Goal: Task Accomplishment & Management: Manage account settings

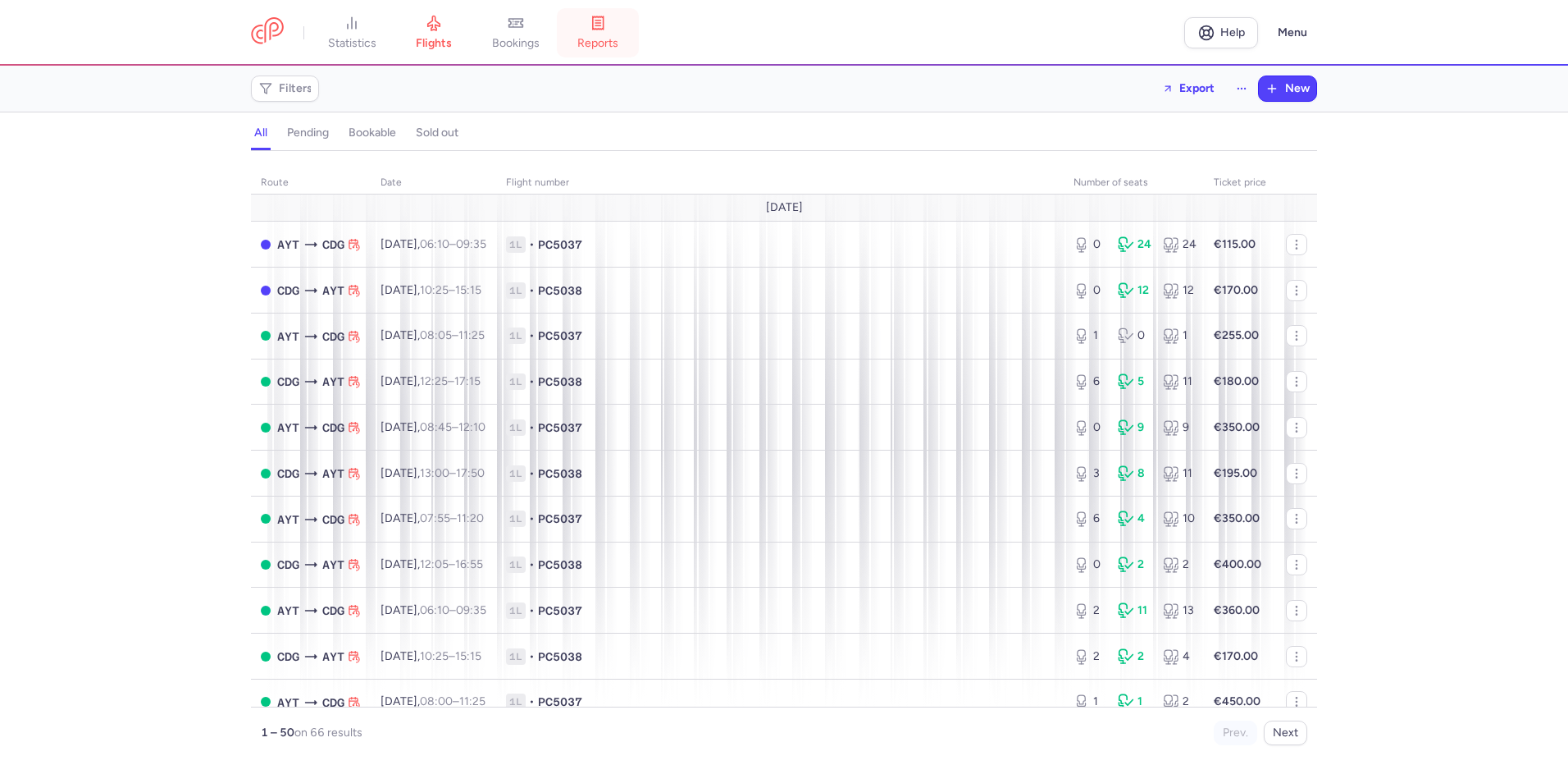
click at [604, 28] on icon at bounding box center [598, 23] width 11 height 13
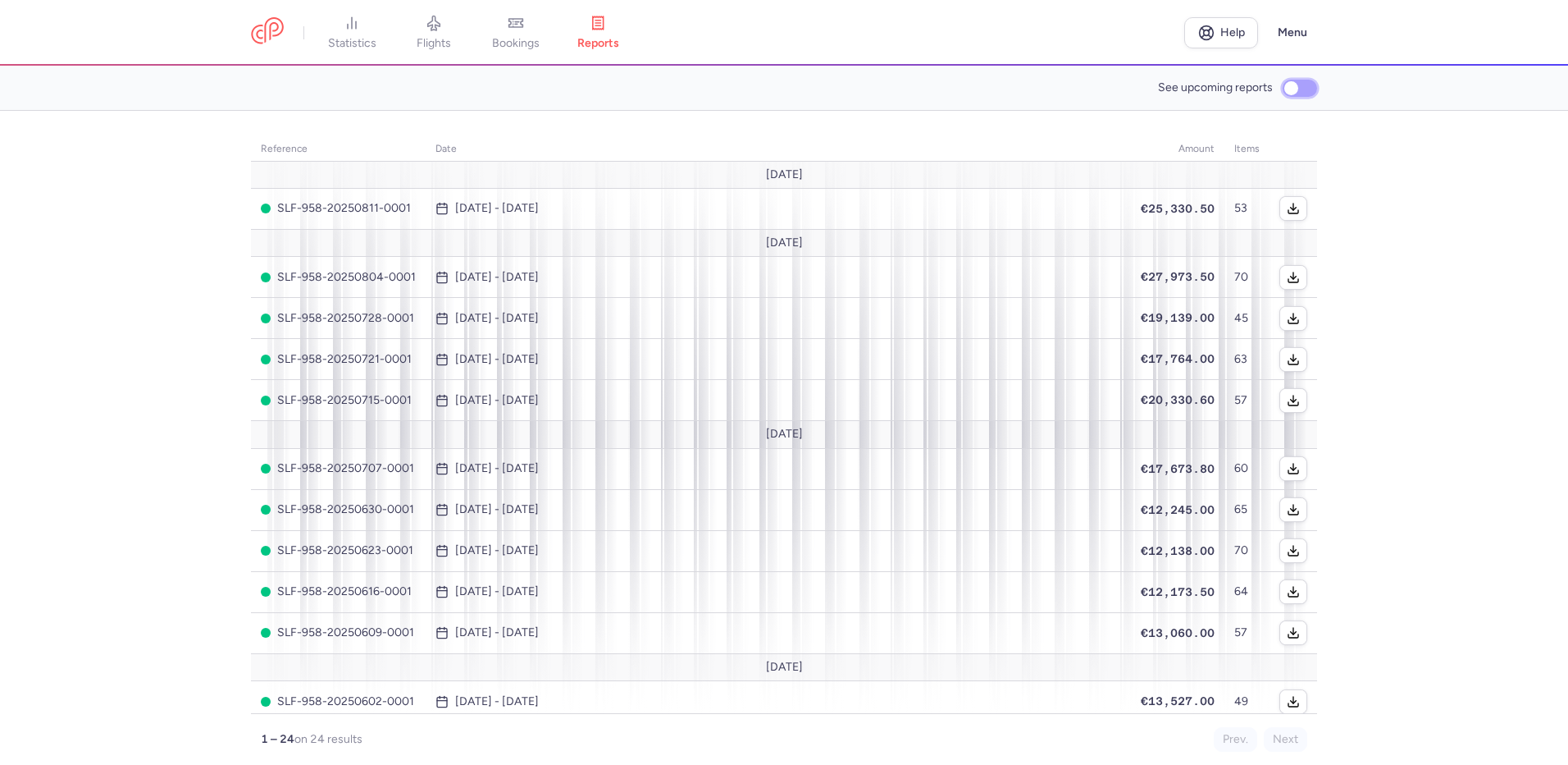
click at [1299, 84] on input "See upcoming reports" at bounding box center [1300, 88] width 34 height 18
checkbox input "true"
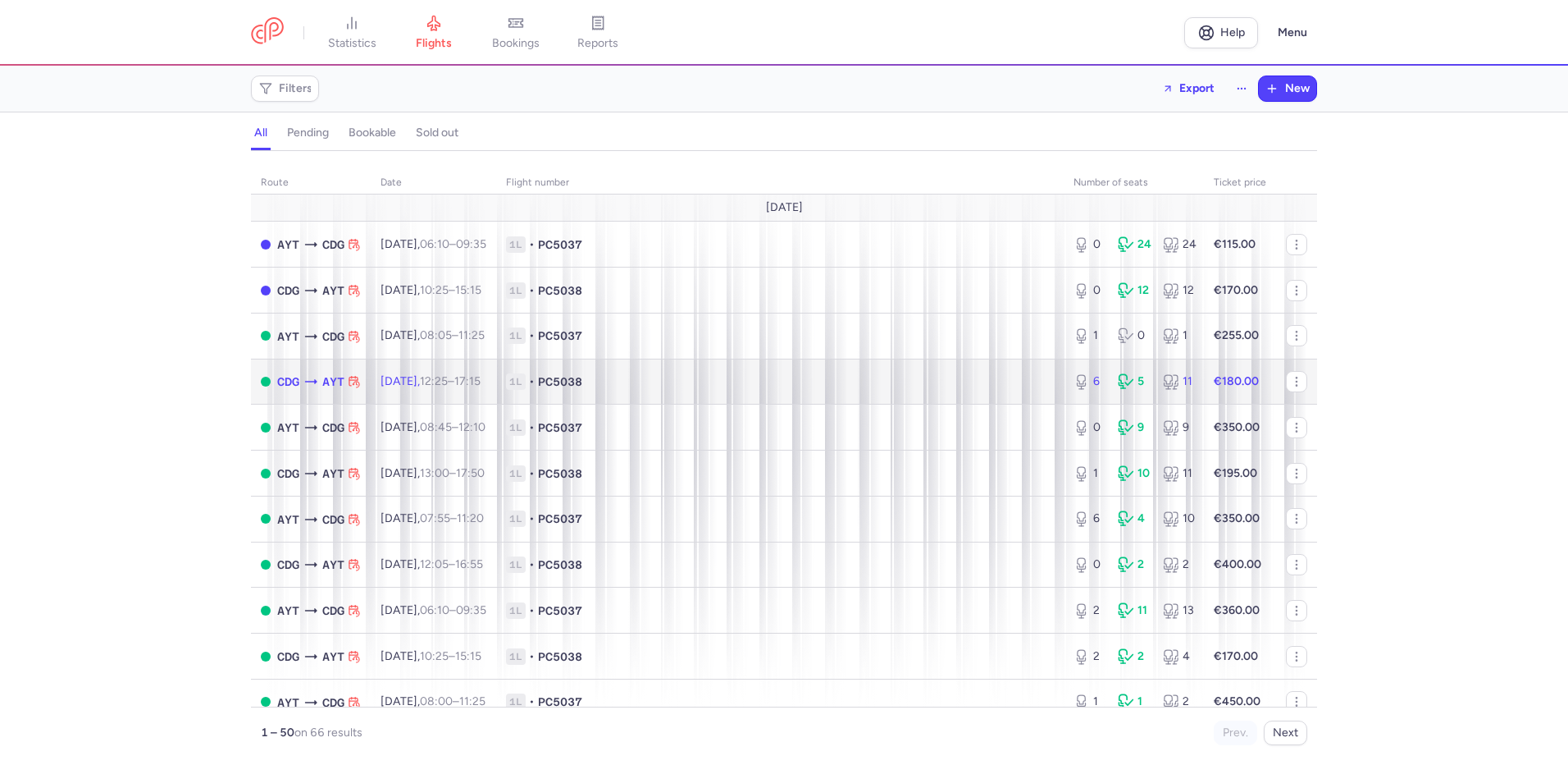
click at [673, 384] on span "1L • PC5038" at bounding box center [780, 382] width 548 height 17
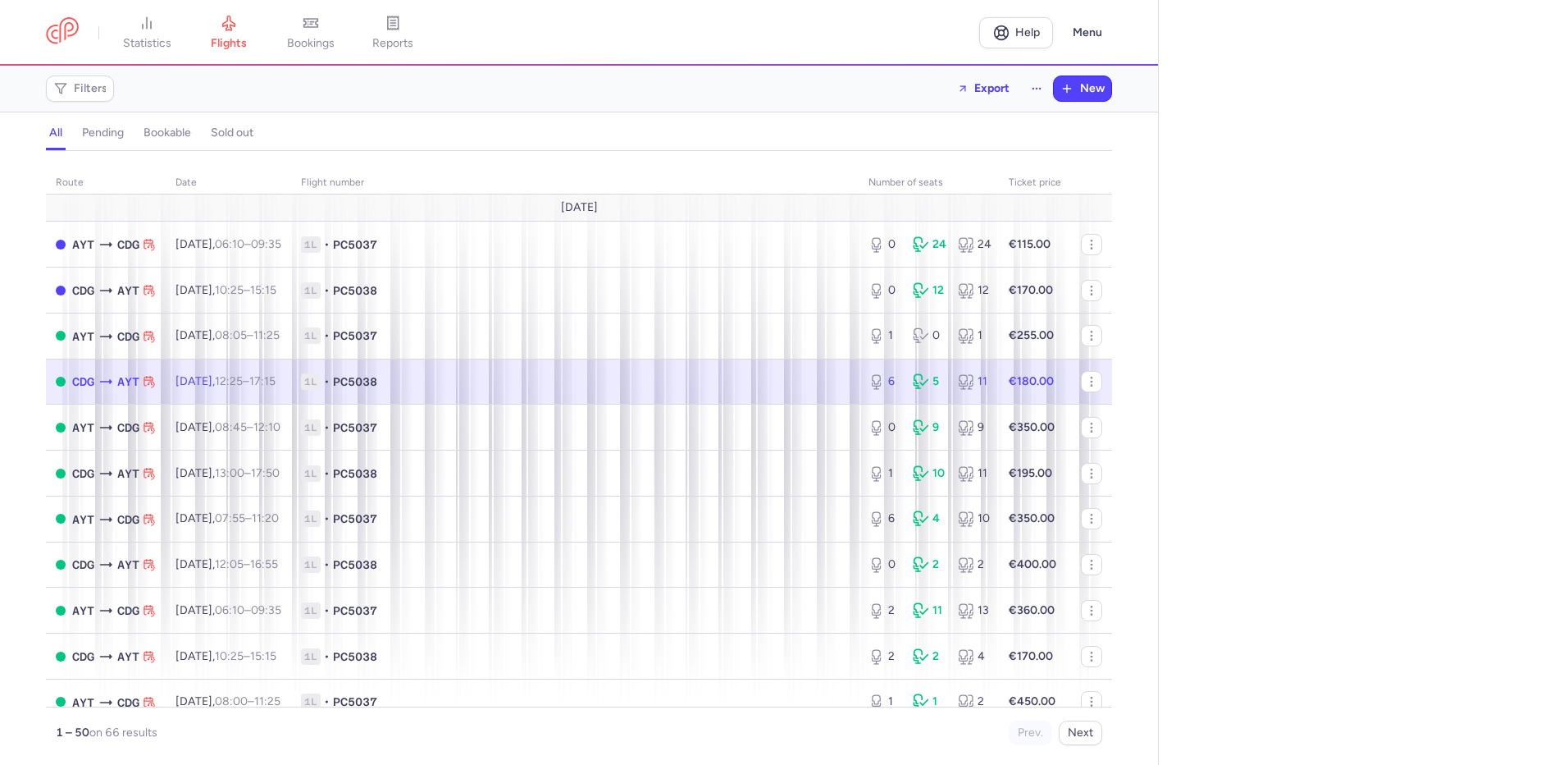
select select "hours"
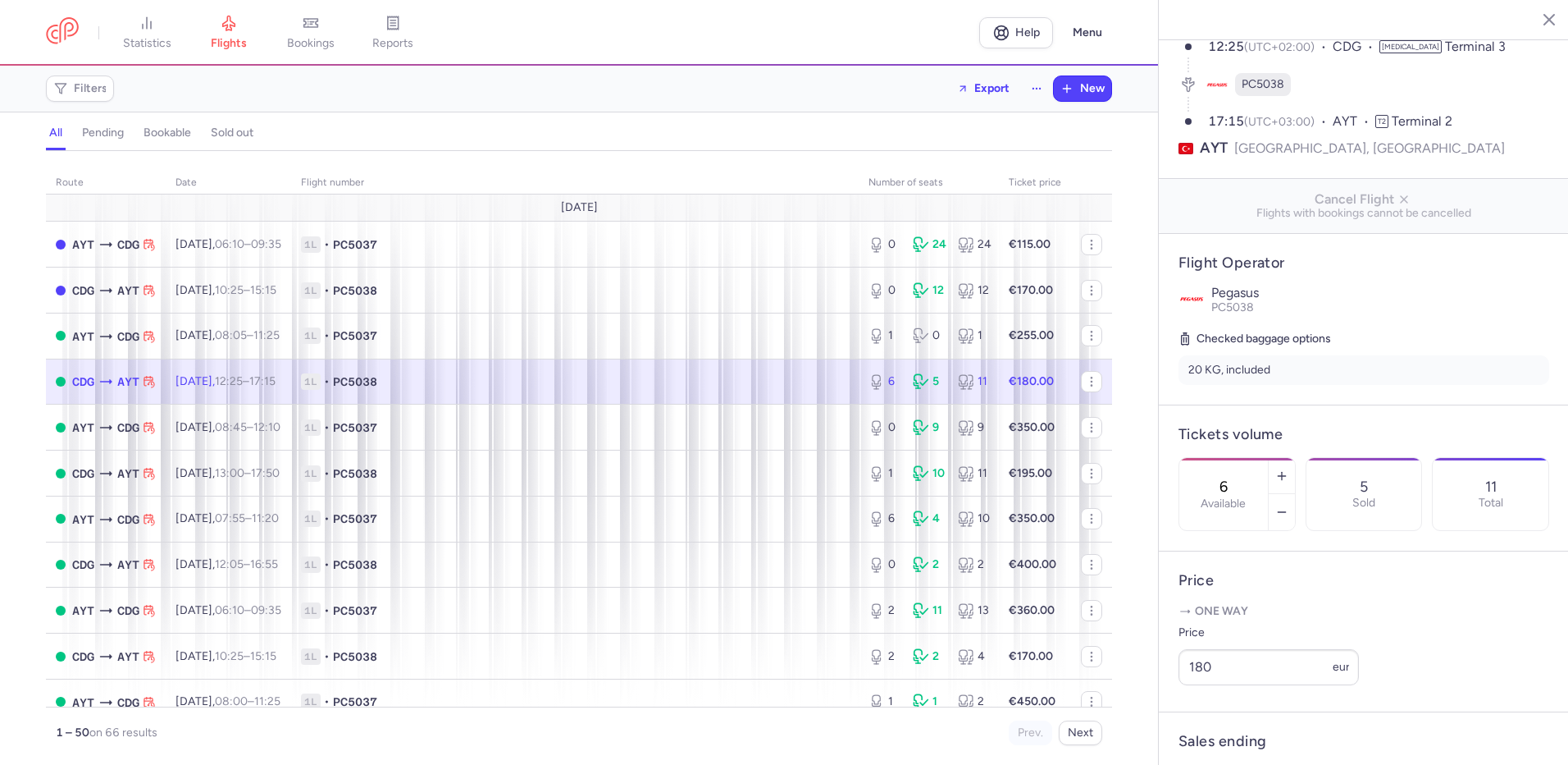
scroll to position [137, 0]
click at [1266, 676] on input "180" at bounding box center [1269, 665] width 181 height 36
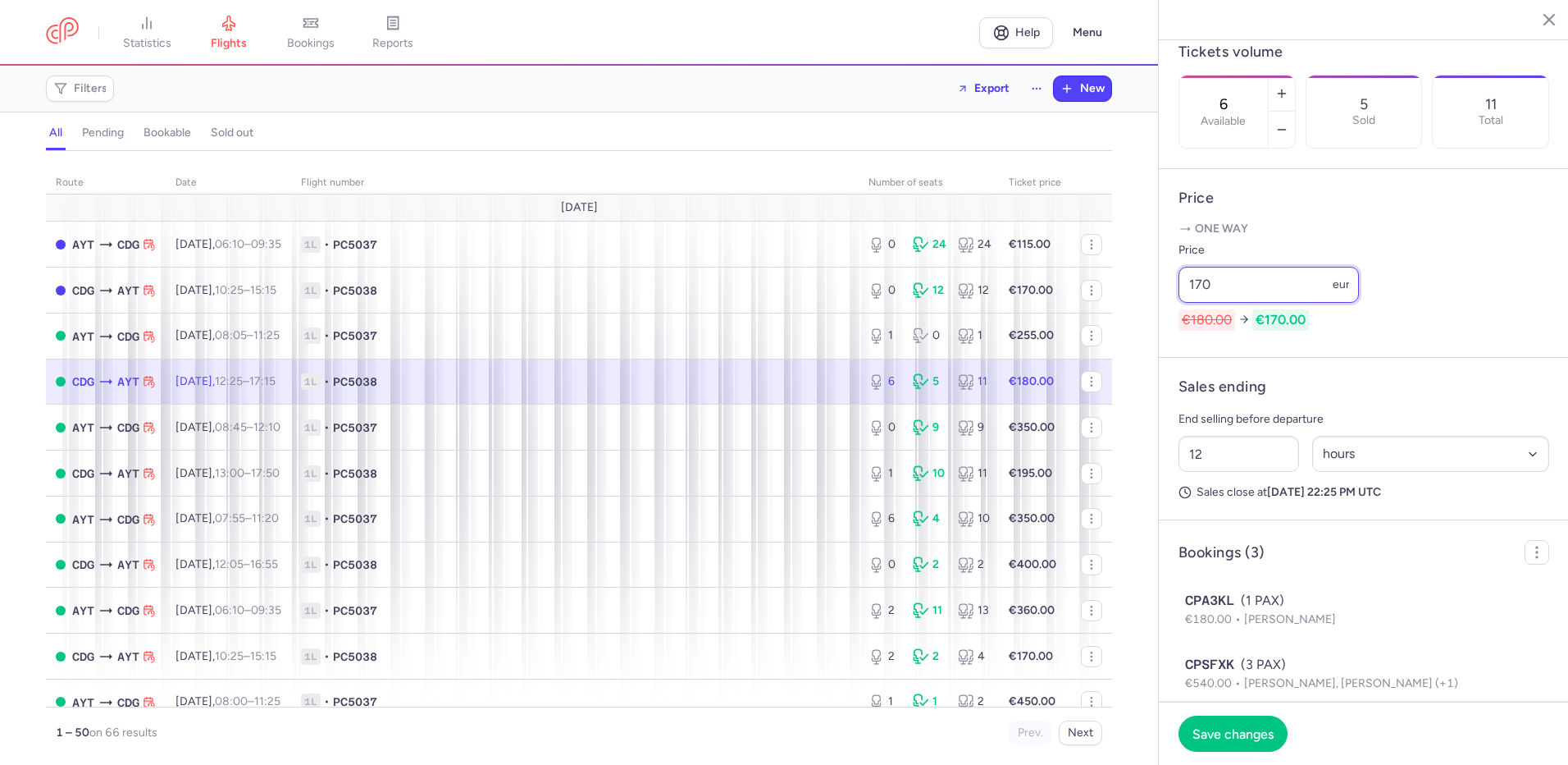
scroll to position [547, 0]
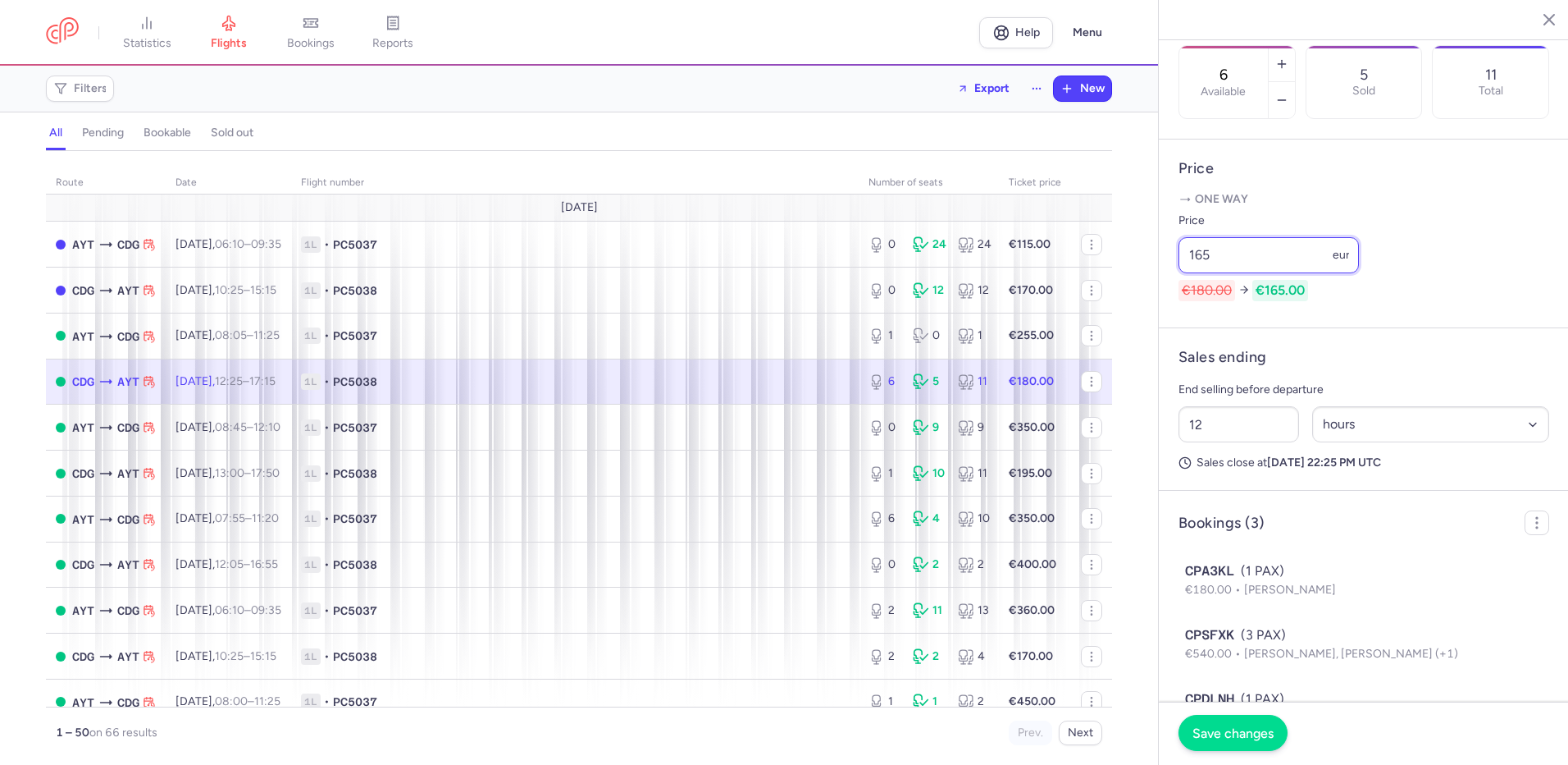
type input "165"
click at [1251, 722] on button "Save changes" at bounding box center [1233, 733] width 109 height 36
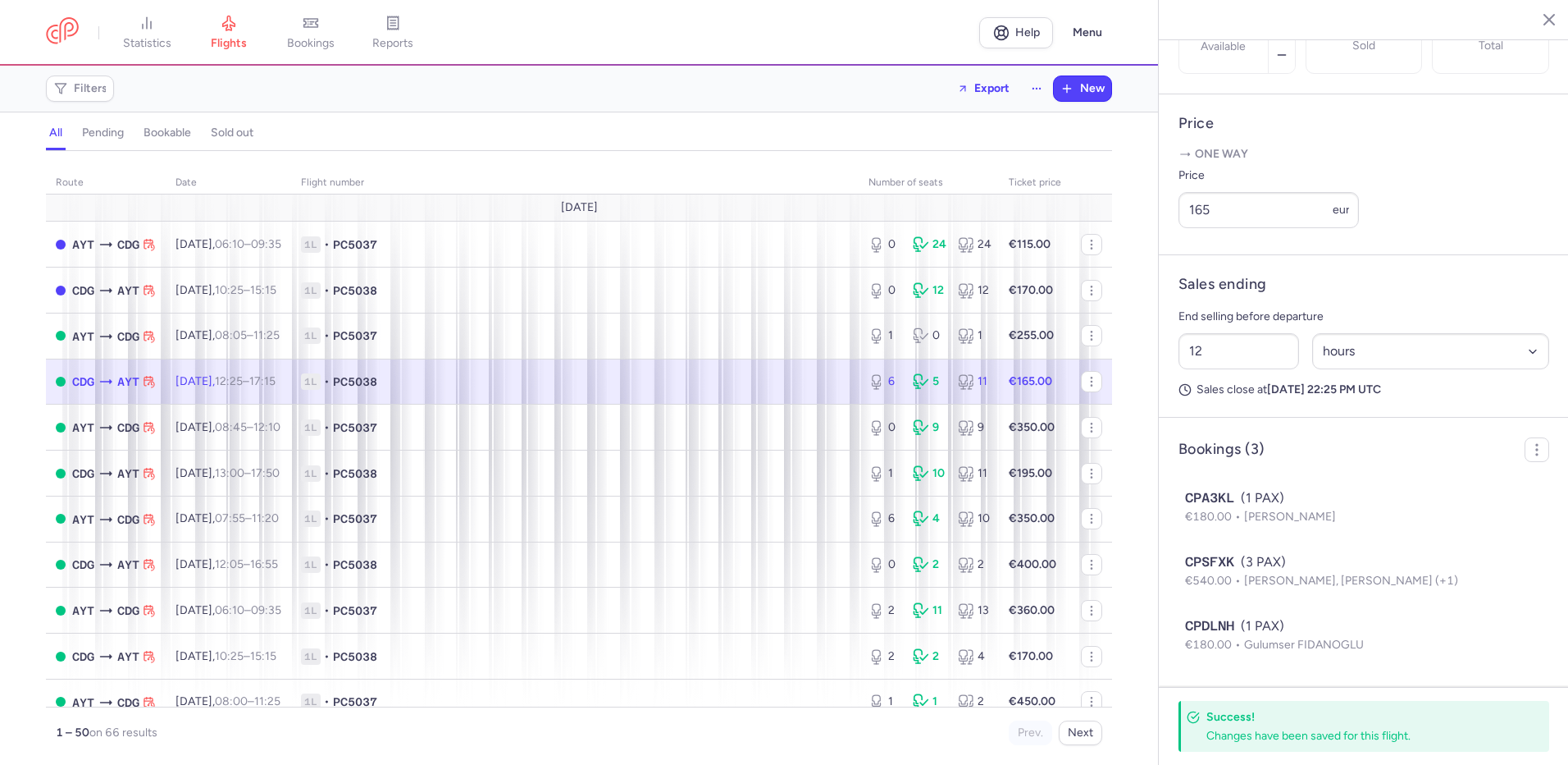
scroll to position [616, 0]
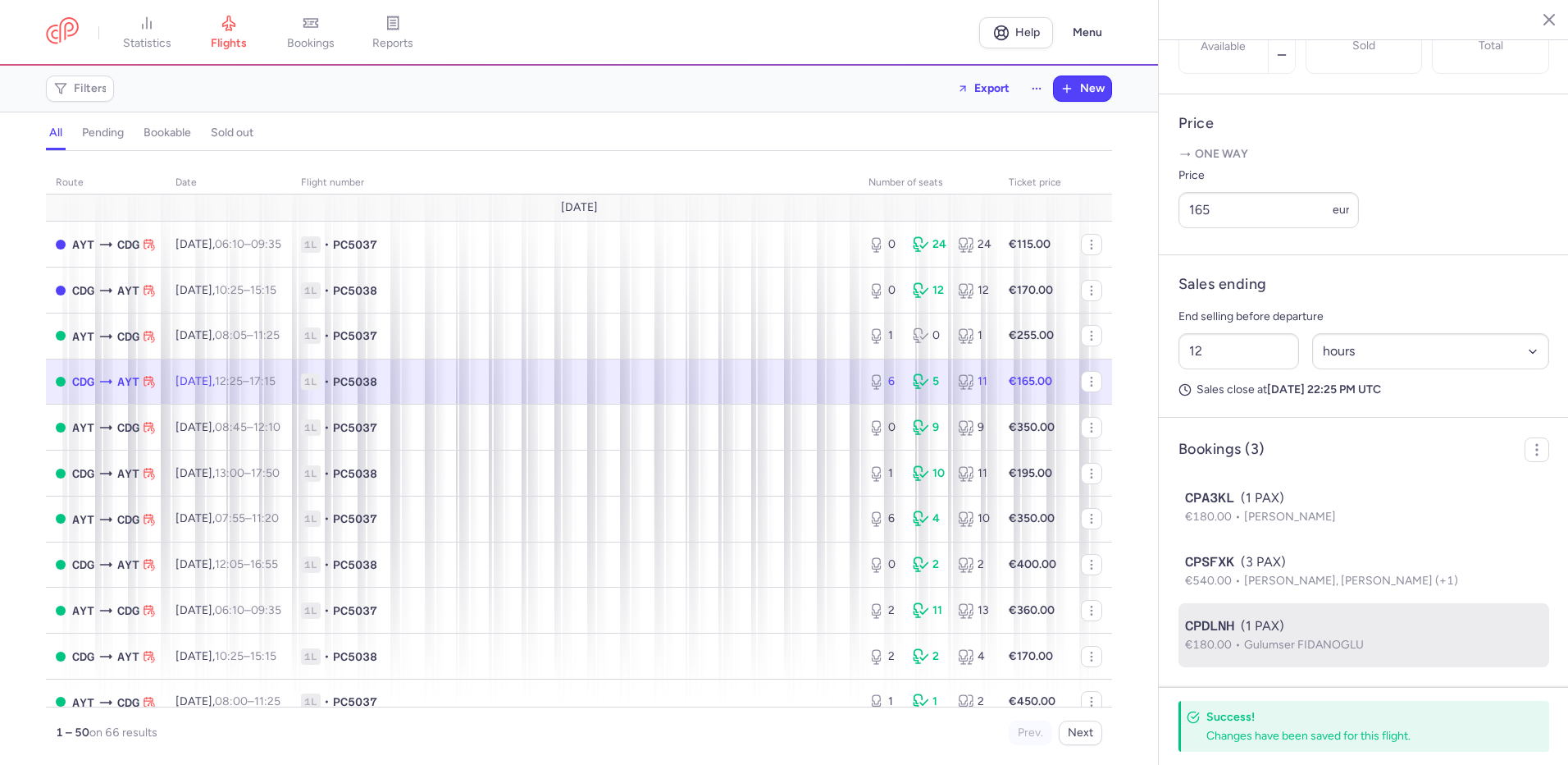
click at [1259, 642] on span "Gulumser FIDANOGLU" at bounding box center [1305, 644] width 120 height 14
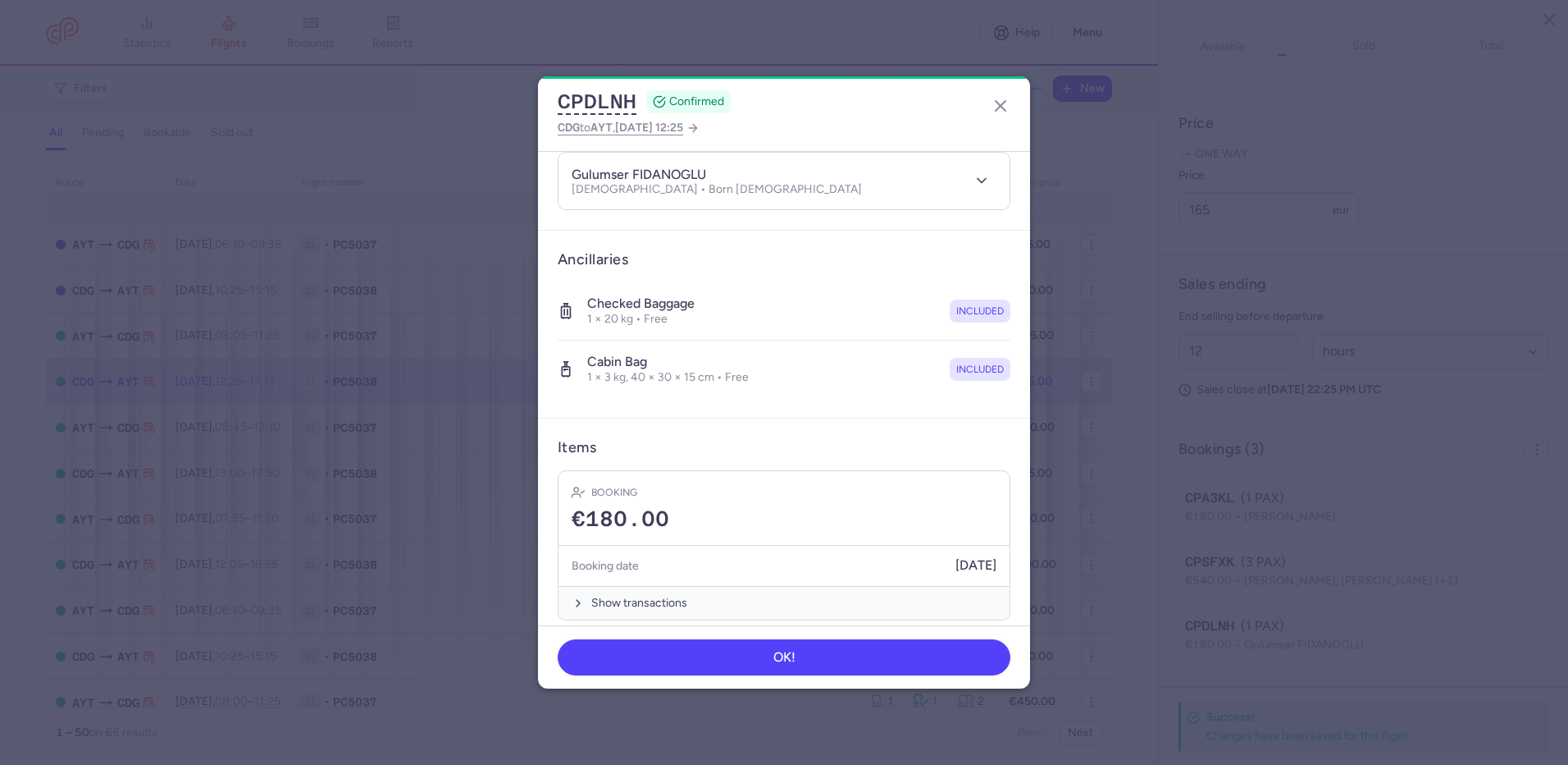
scroll to position [196, 0]
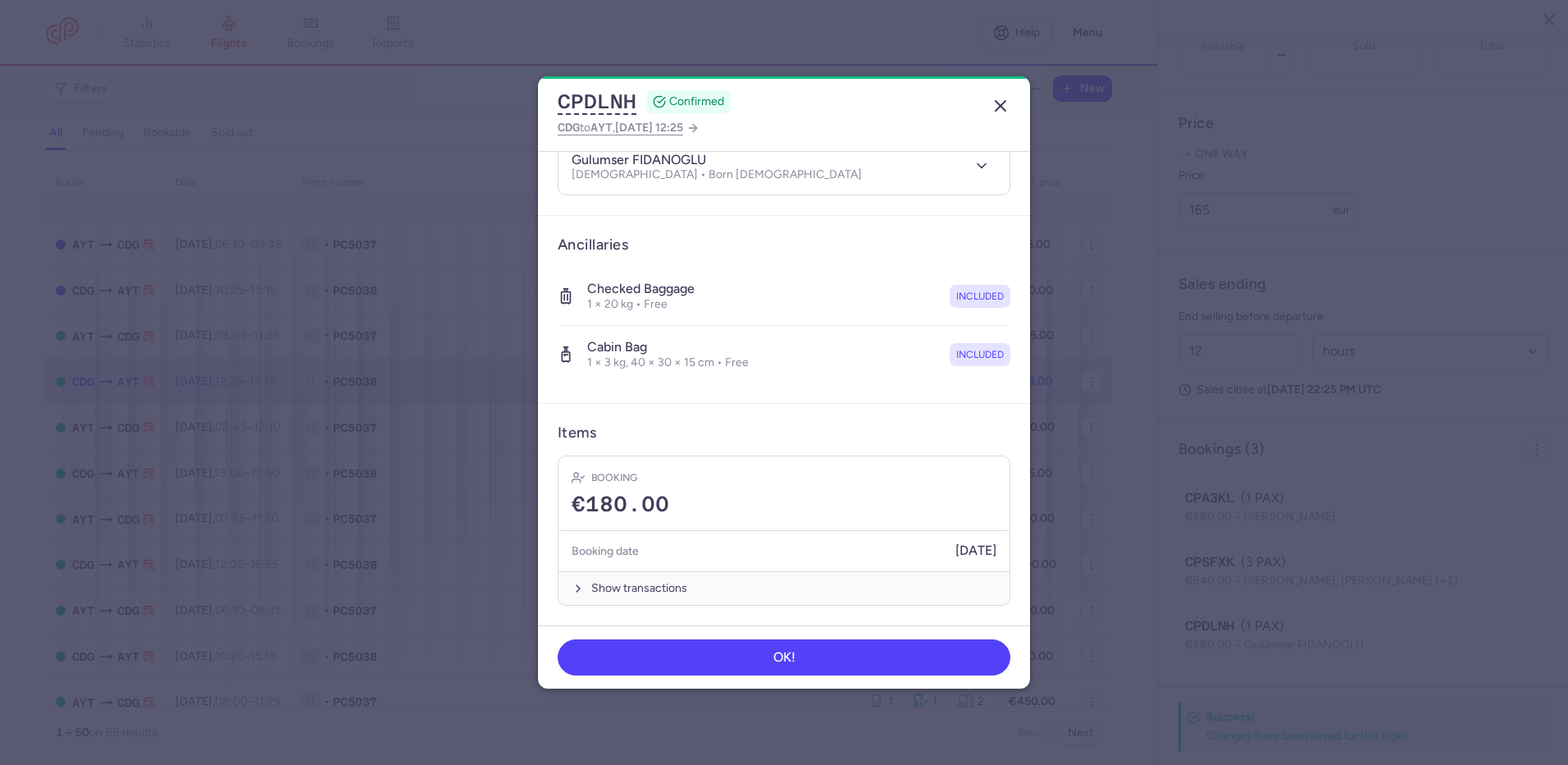
click at [1001, 110] on icon "button" at bounding box center [1001, 106] width 20 height 20
